Goal: Share content: Share content

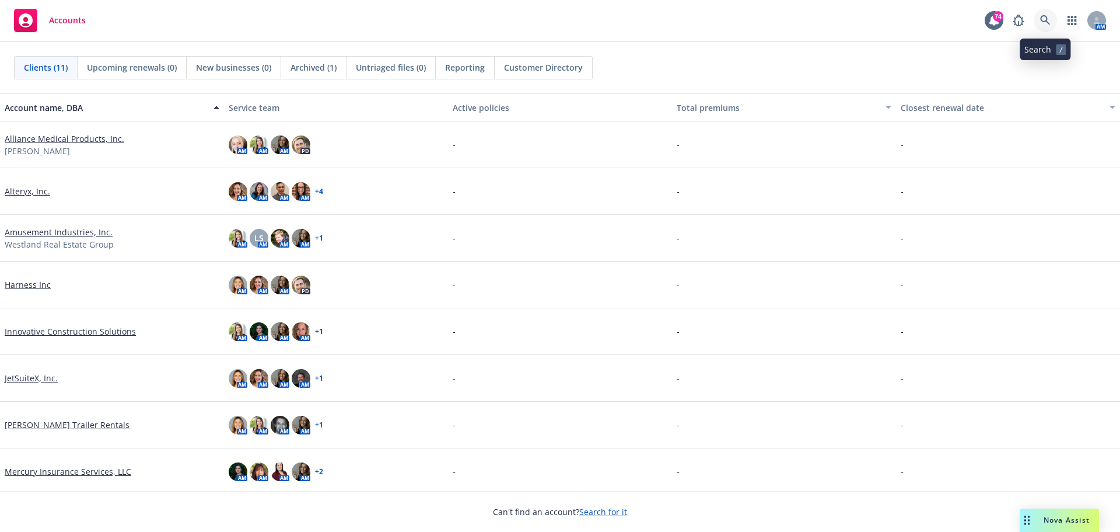
click at [1045, 17] on icon at bounding box center [1045, 20] width 11 height 11
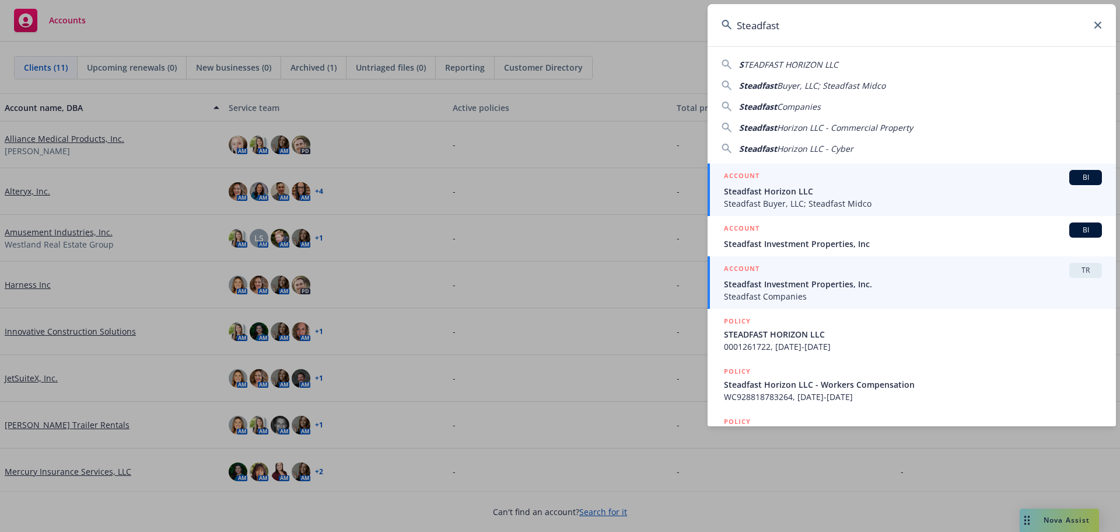
type input "Steadfast"
click at [780, 286] on span "Steadfast Investment Properties, Inc." at bounding box center [913, 284] width 378 height 12
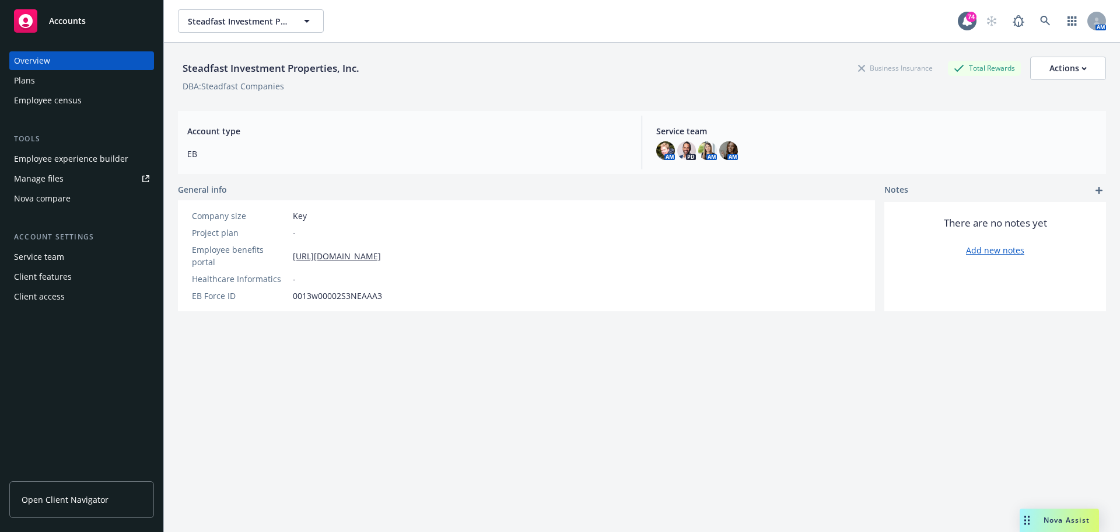
click at [72, 156] on div "Employee experience builder" at bounding box center [71, 158] width 114 height 19
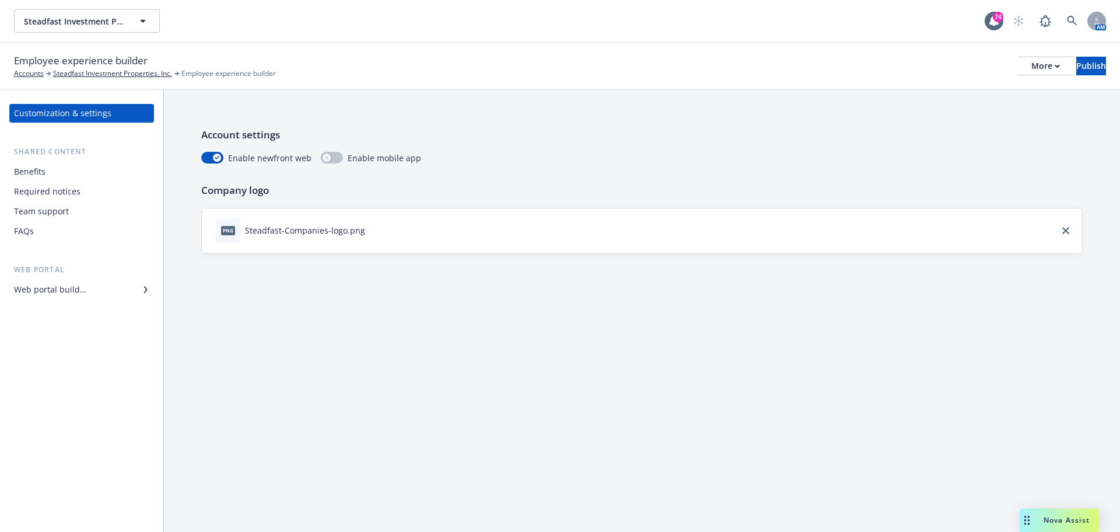
click at [99, 286] on div "Web portal builder" at bounding box center [81, 289] width 135 height 19
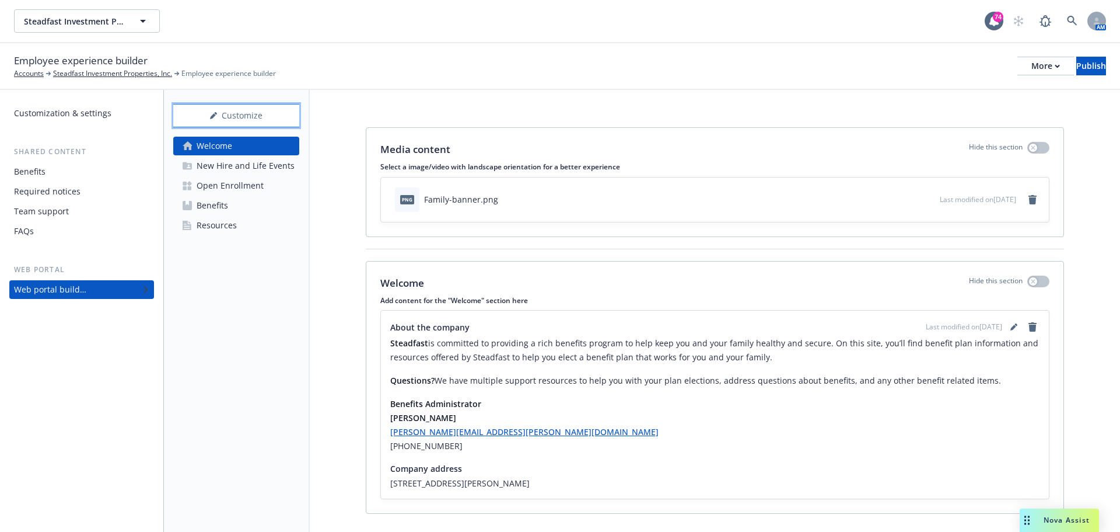
click at [239, 113] on div "Customize" at bounding box center [236, 115] width 126 height 22
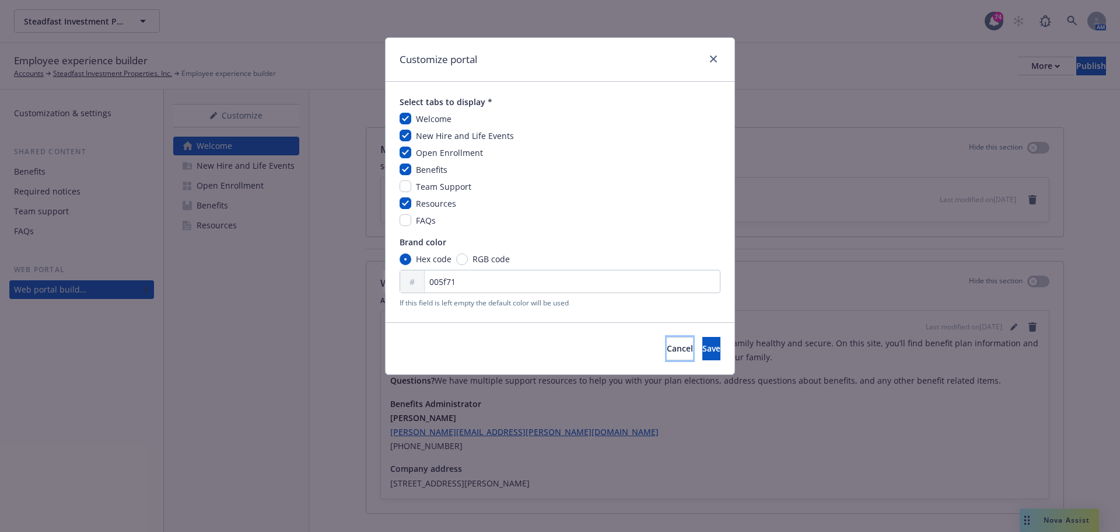
click at [667, 351] on button "Cancel" at bounding box center [680, 348] width 26 height 23
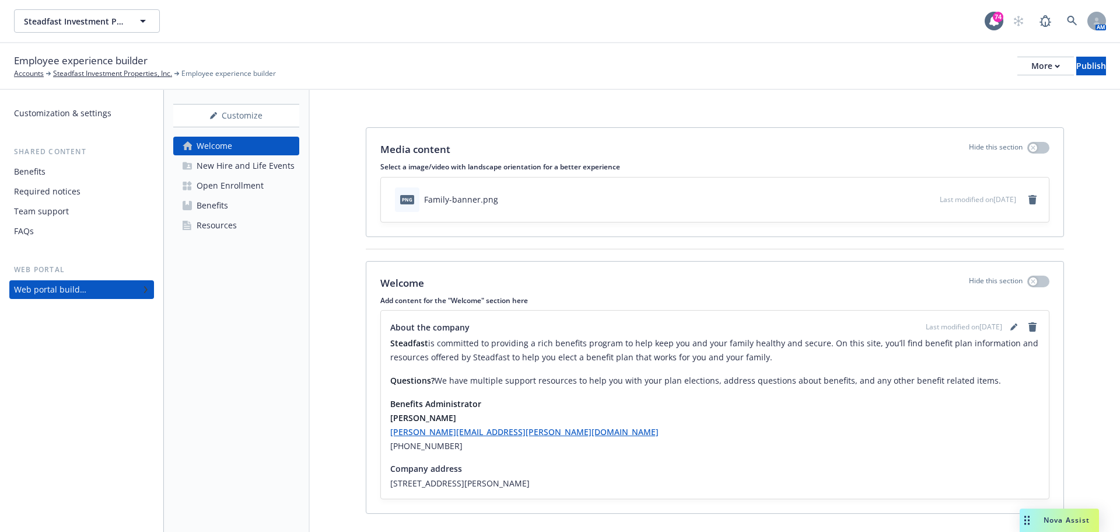
click at [260, 178] on div "Open Enrollment" at bounding box center [230, 185] width 67 height 19
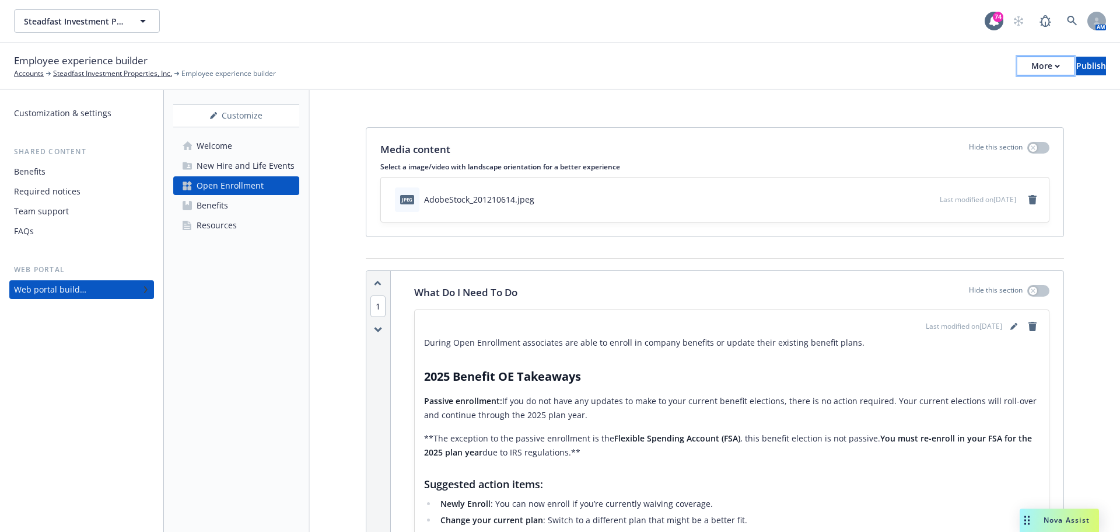
click at [1032, 71] on div "More" at bounding box center [1046, 66] width 29 height 18
click at [913, 118] on link "Copy portal link" at bounding box center [949, 115] width 173 height 23
